Goal: Find specific page/section: Find specific page/section

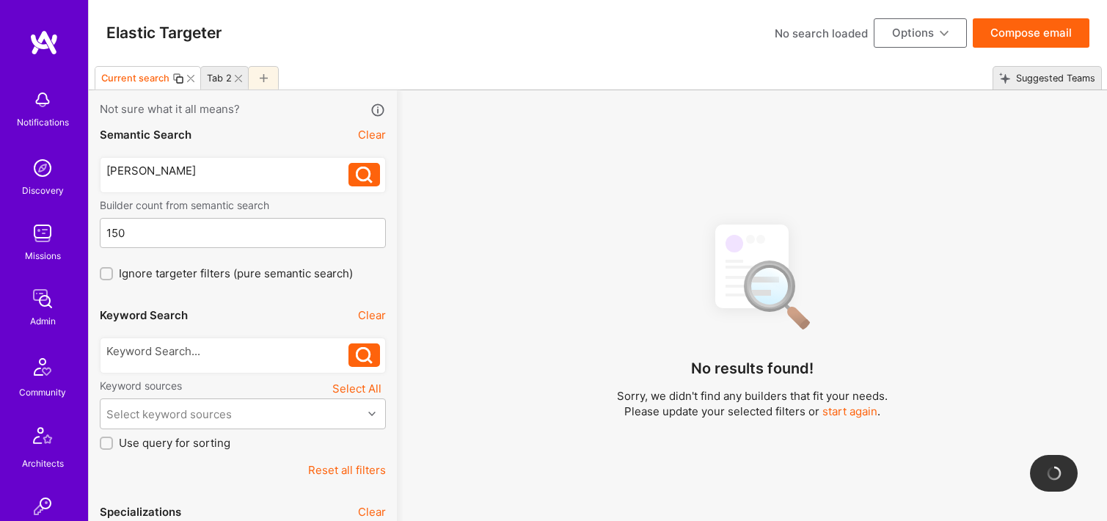
click at [268, 75] on div at bounding box center [263, 77] width 31 height 23
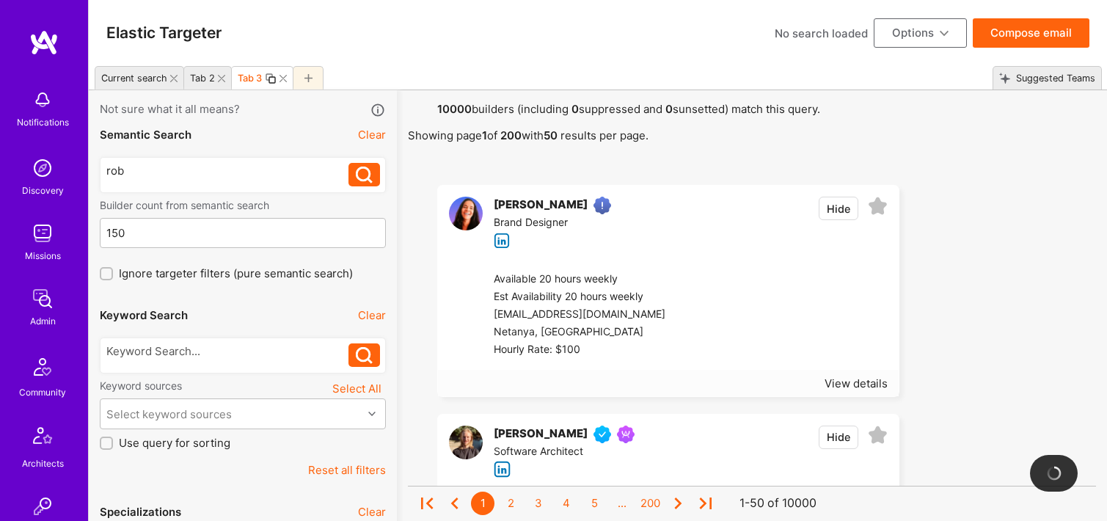
click at [164, 176] on div "rob" at bounding box center [227, 170] width 243 height 15
click at [366, 177] on icon at bounding box center [364, 174] width 17 height 17
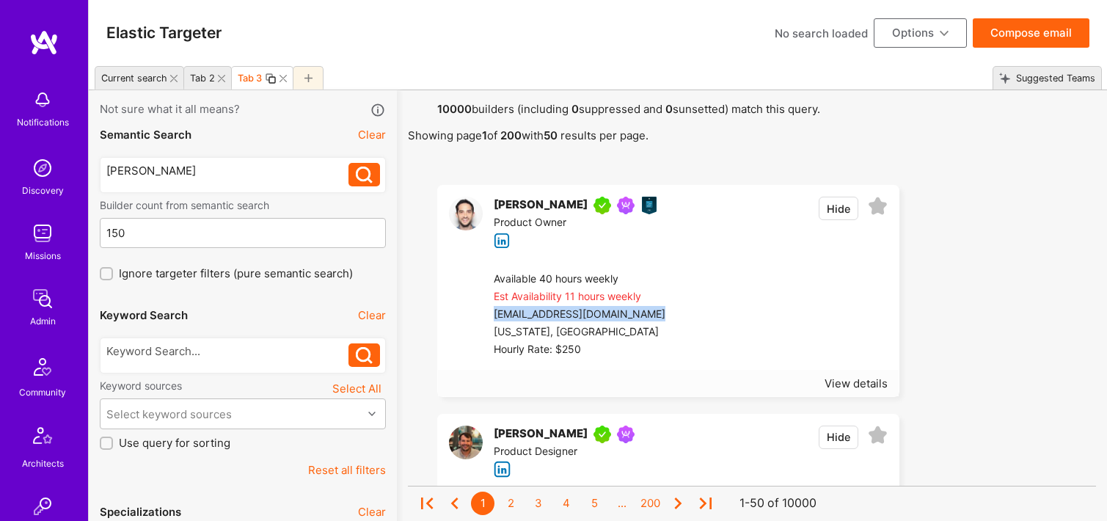
drag, startPoint x: 647, startPoint y: 315, endPoint x: 495, endPoint y: 317, distance: 151.8
click at [495, 317] on div "[EMAIL_ADDRESS][DOMAIN_NAME]" at bounding box center [592, 315] width 197 height 18
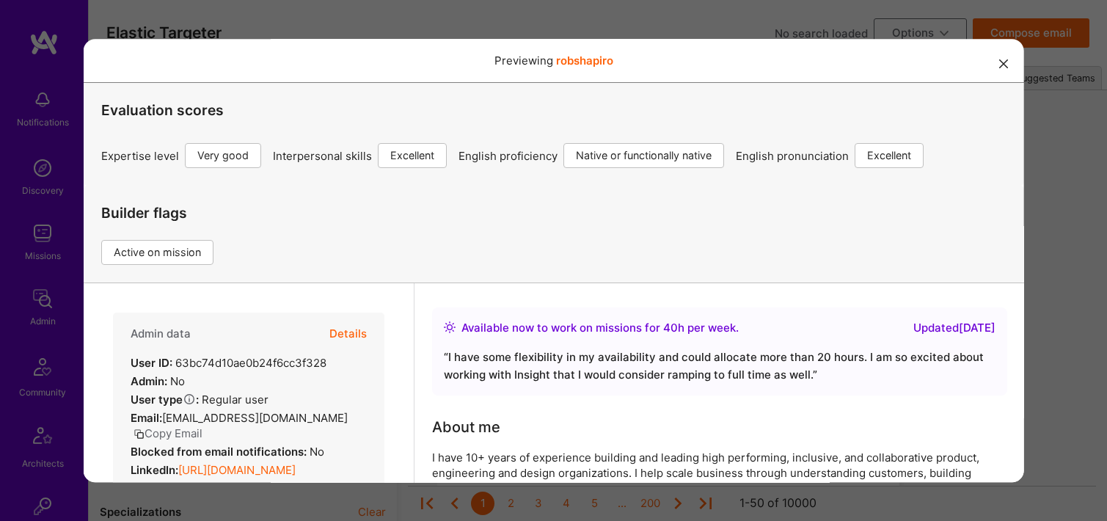
scroll to position [51, 0]
click at [1001, 62] on icon "modal" at bounding box center [1003, 63] width 9 height 9
